Goal: Complete application form

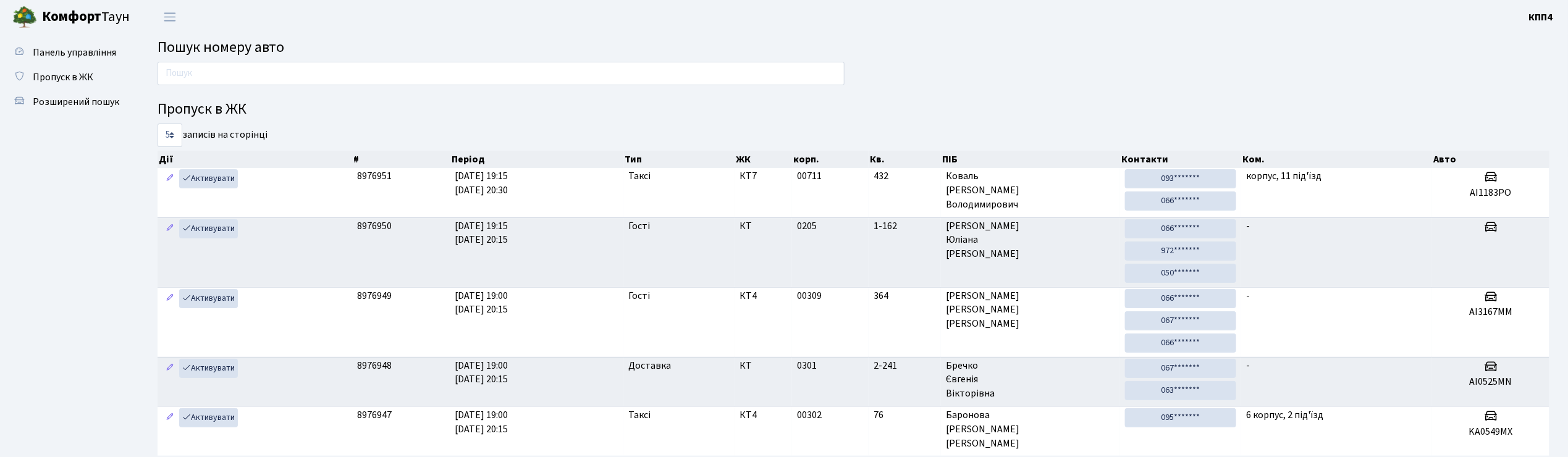
click at [477, 69] on input "text" at bounding box center [500, 73] width 687 height 23
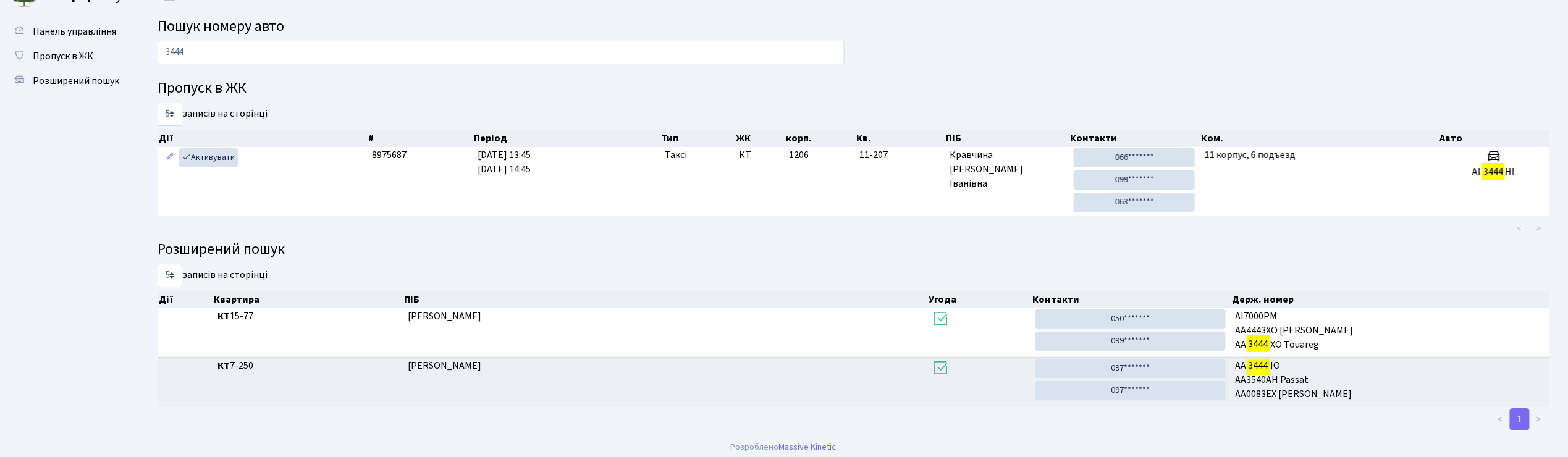
scroll to position [28, 0]
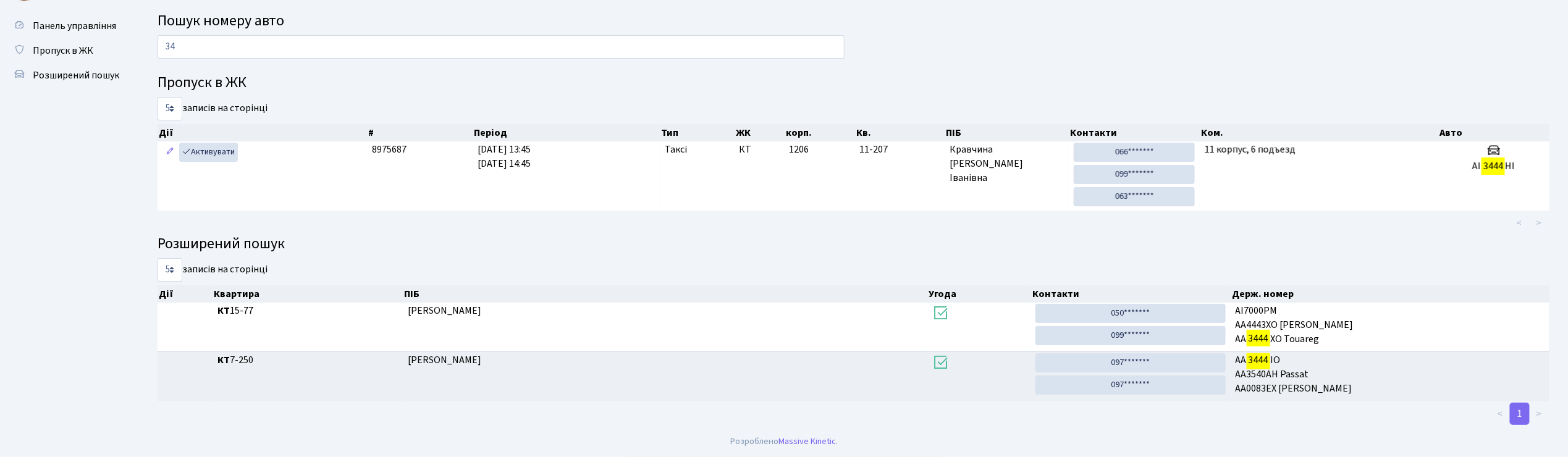
type input "3"
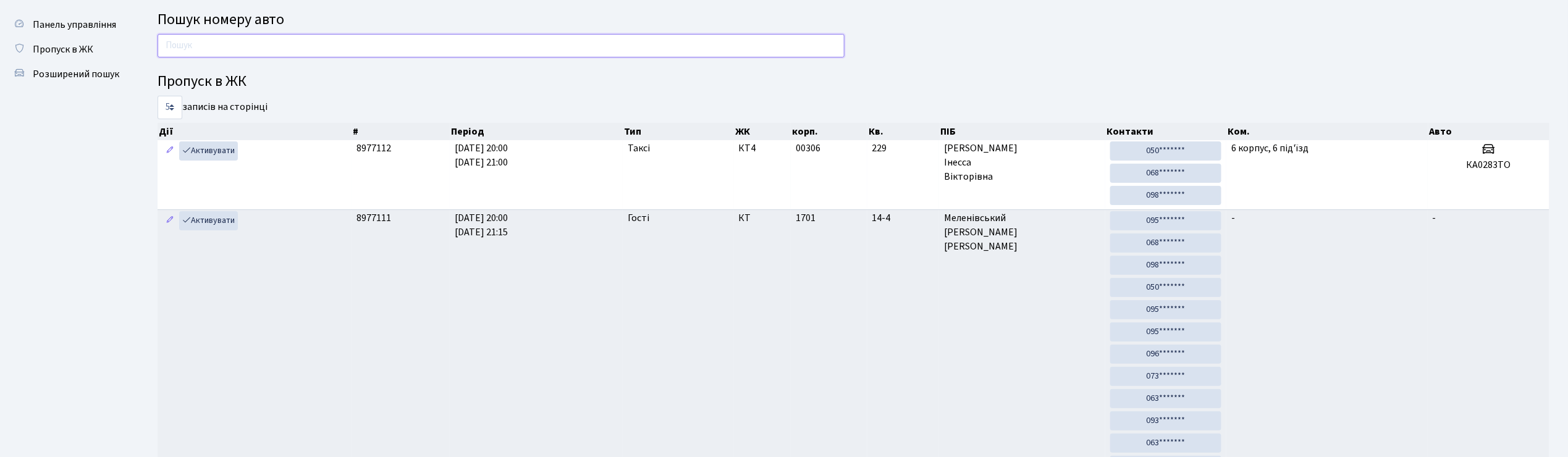
click at [238, 38] on input "text" at bounding box center [500, 45] width 687 height 23
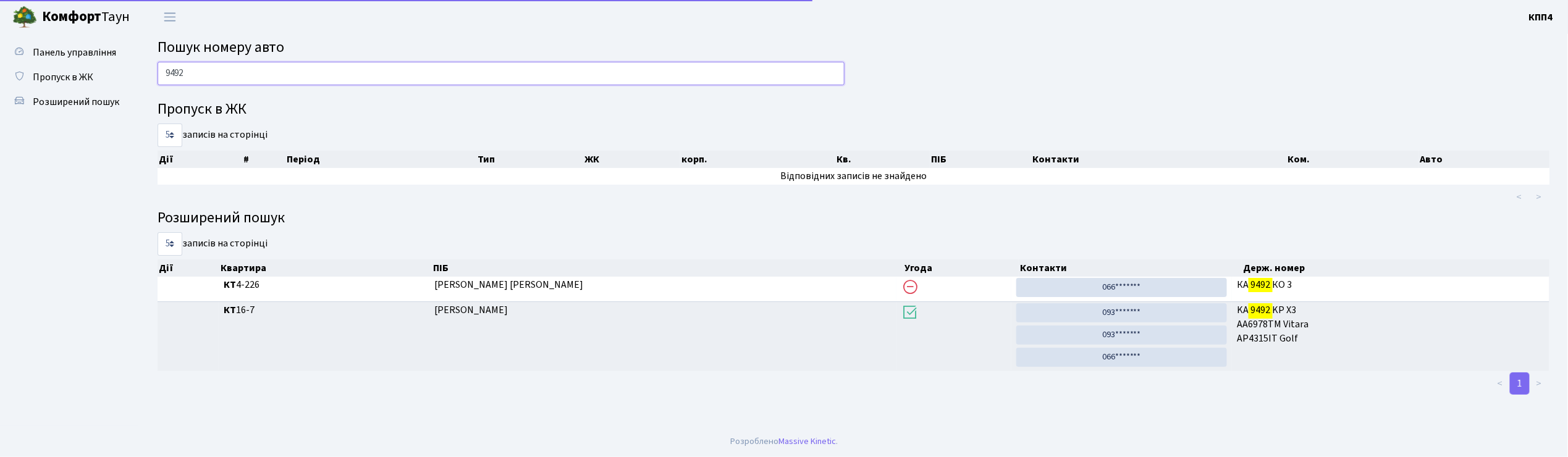
scroll to position [0, 0]
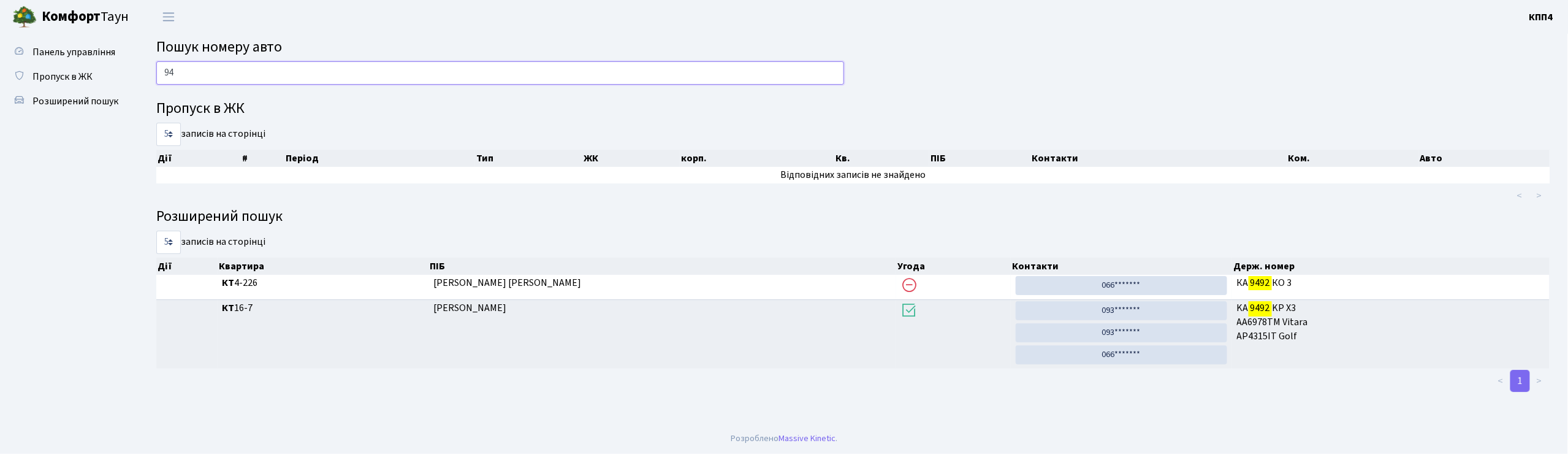
type input "9"
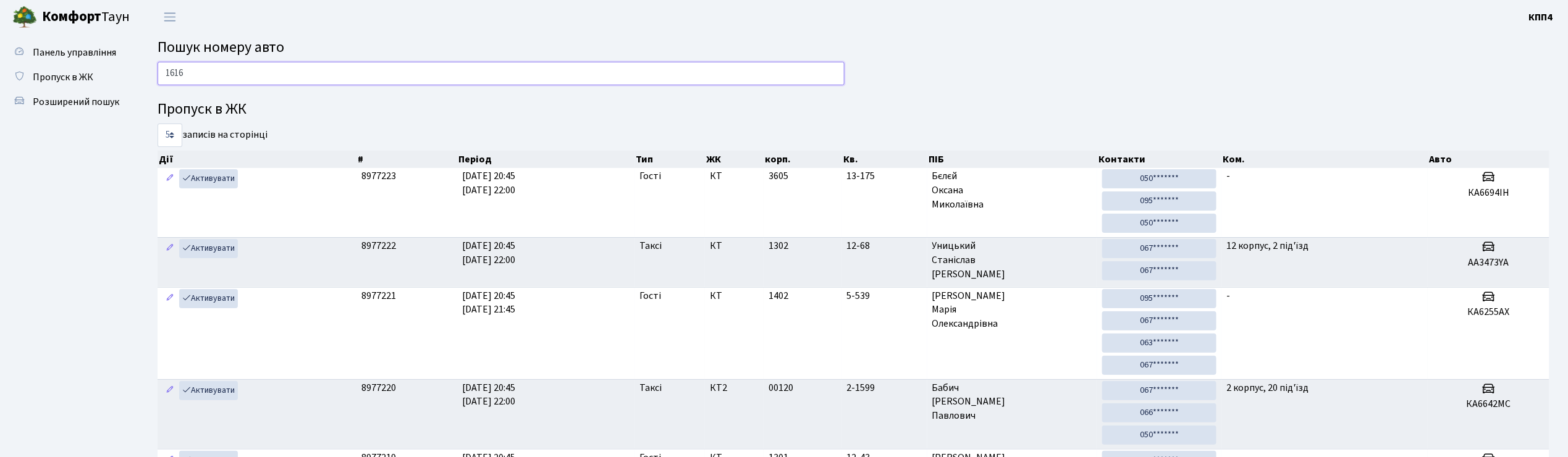
type input "1616"
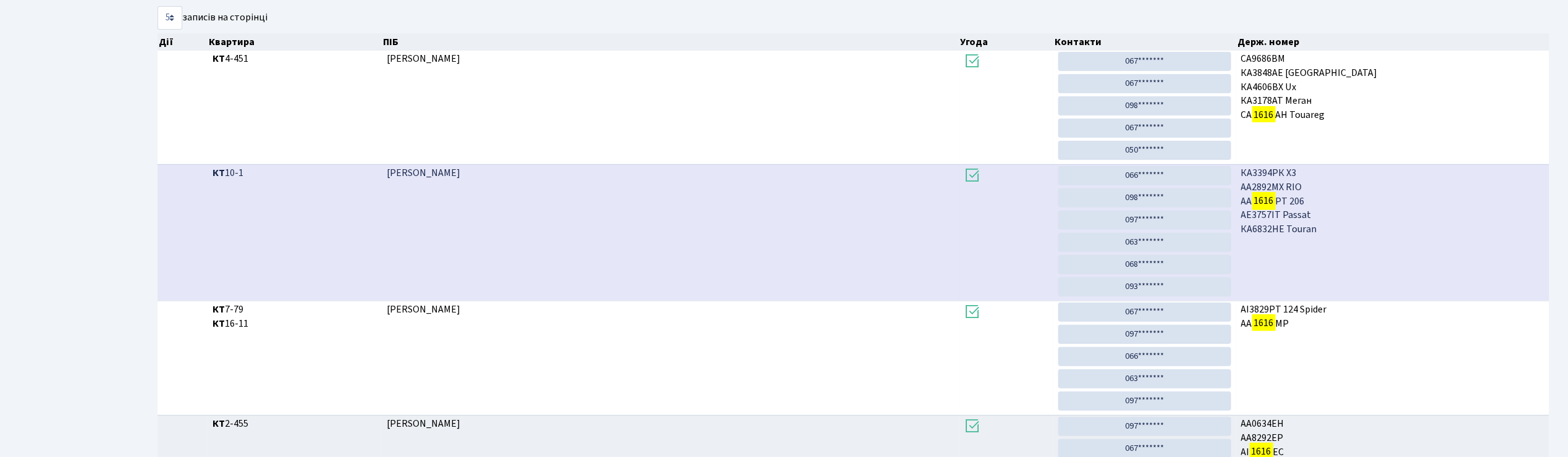
scroll to position [247, 0]
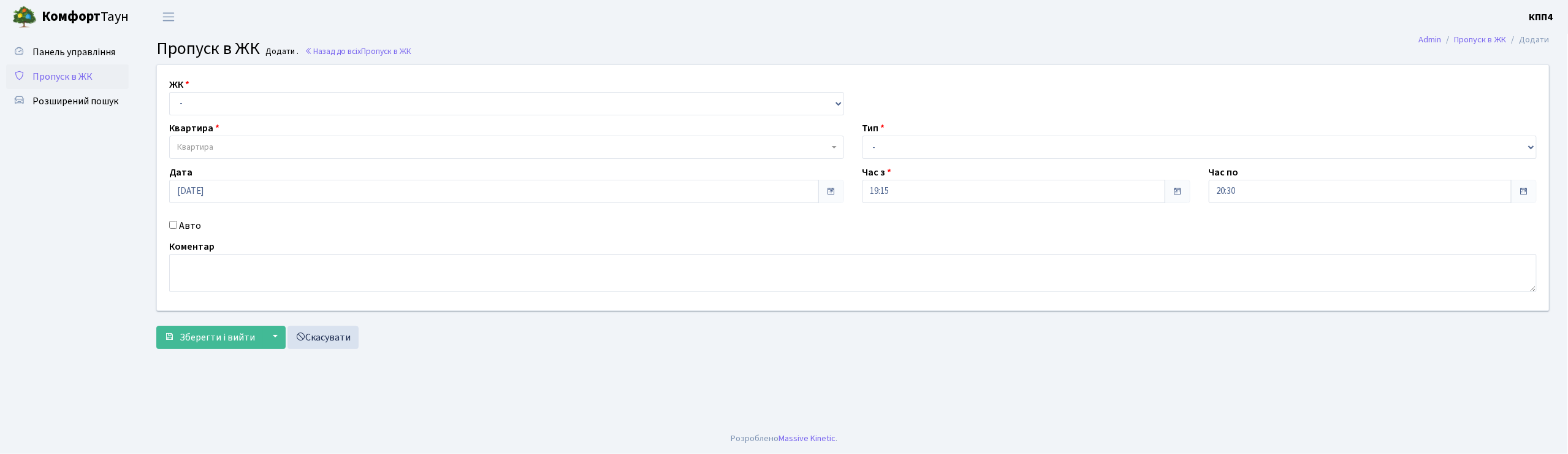
click at [175, 223] on input "Авто" at bounding box center [173, 224] width 8 height 8
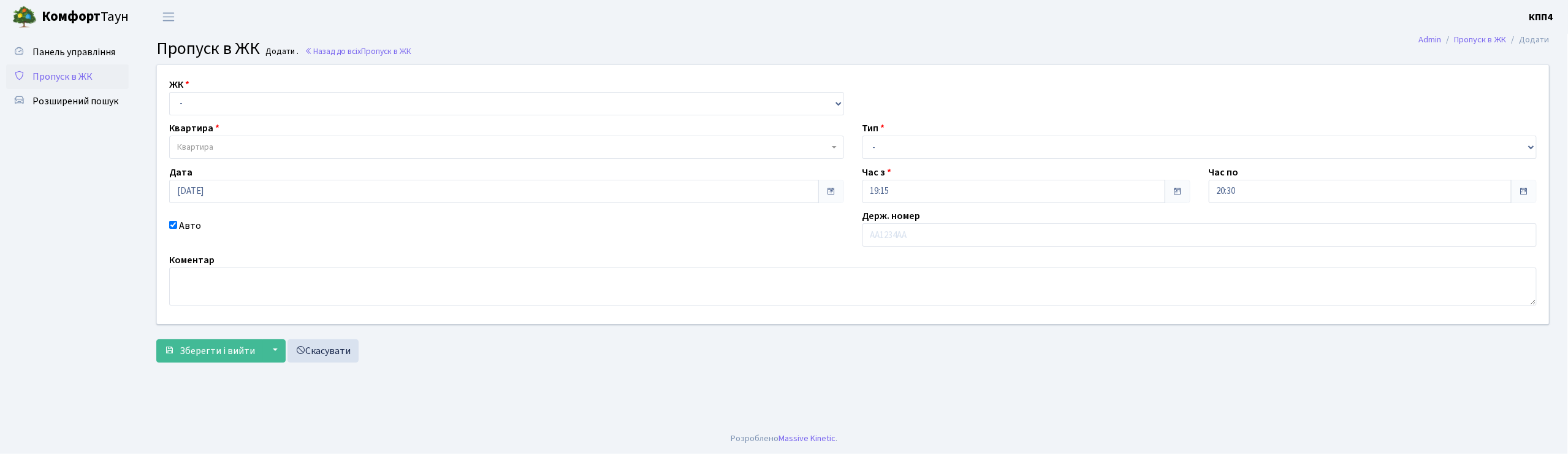
click at [175, 223] on input "Авто" at bounding box center [173, 224] width 8 height 8
checkbox input "false"
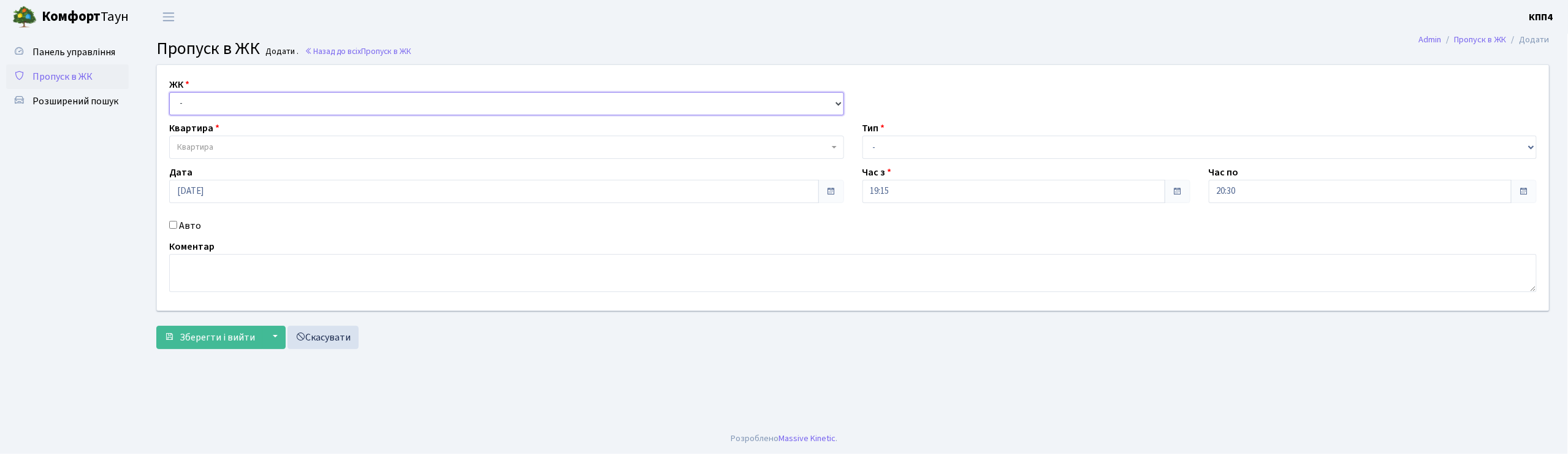
click at [203, 104] on select "- КТ, вул. Регенераторна, 4 КТ2, просп. Соборності, 17 КТ3, вул. Березнева, 16 …" at bounding box center [507, 104] width 675 height 23
select select "271"
click at [169, 92] on select "- КТ, вул. Регенераторна, 4 КТ2, просп. Соборності, 17 КТ3, вул. Березнева, 16 …" at bounding box center [507, 104] width 675 height 23
select select
click at [302, 147] on span "Квартира" at bounding box center [502, 147] width 651 height 12
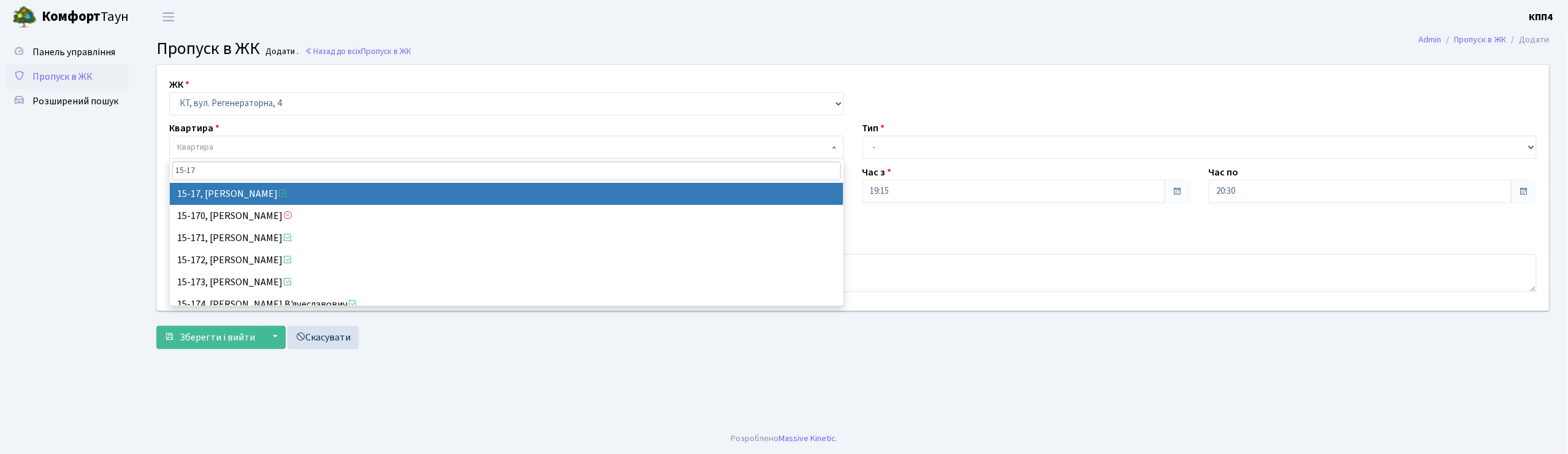
type input "15-17"
select select "8792"
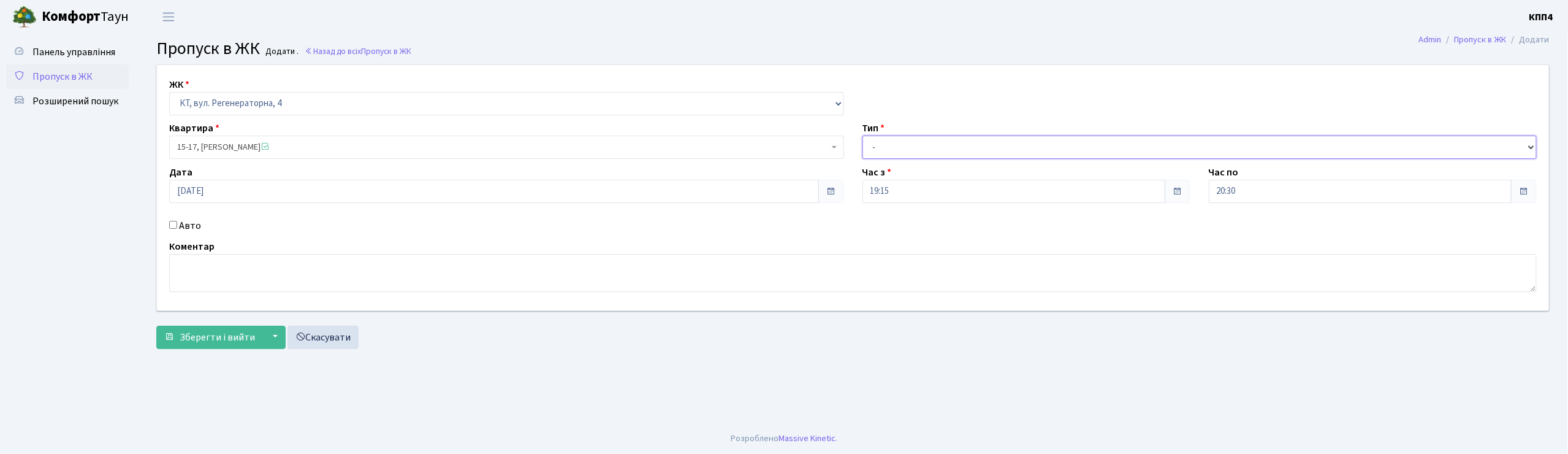
drag, startPoint x: 910, startPoint y: 144, endPoint x: 918, endPoint y: 151, distance: 10.6
click at [910, 144] on select "- Доставка Таксі Гості Сервіс" at bounding box center [1200, 147] width 675 height 23
select select "1"
click at [862, 136] on select "- Доставка Таксі Гості Сервіс" at bounding box center [1200, 147] width 675 height 23
drag, startPoint x: 223, startPoint y: 341, endPoint x: 344, endPoint y: 333, distance: 121.3
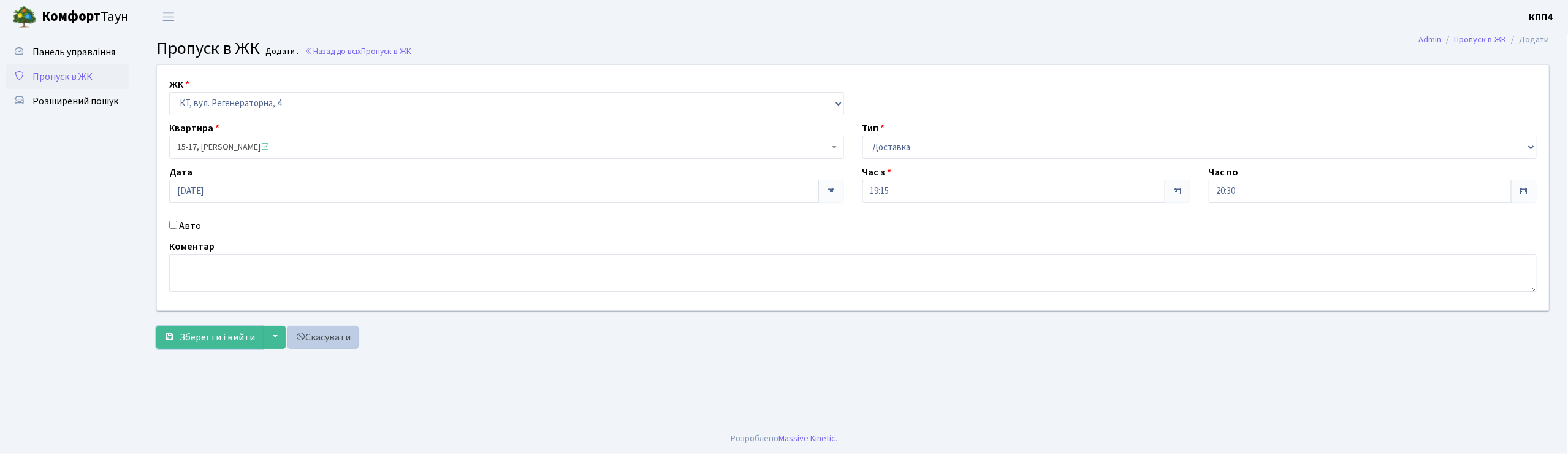
click at [226, 341] on span "Зберегти і вийти" at bounding box center [217, 337] width 75 height 14
